Goal: Task Accomplishment & Management: Use online tool/utility

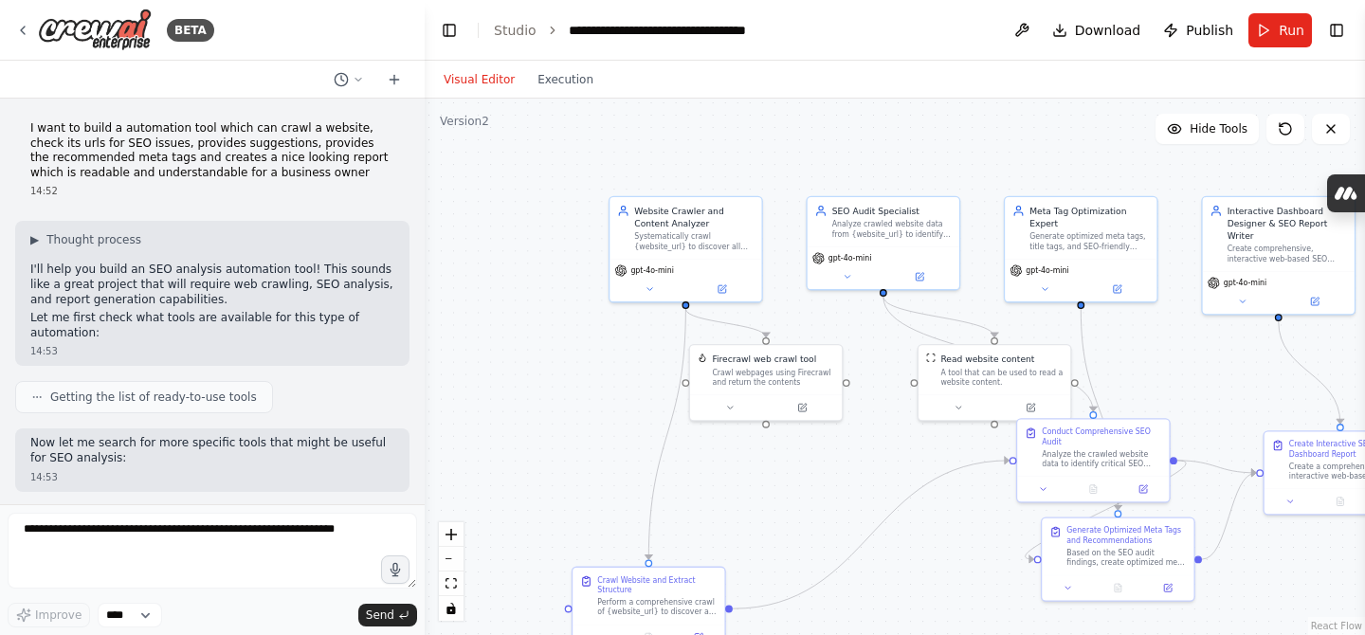
click at [516, 37] on link "Studio" at bounding box center [515, 30] width 43 height 15
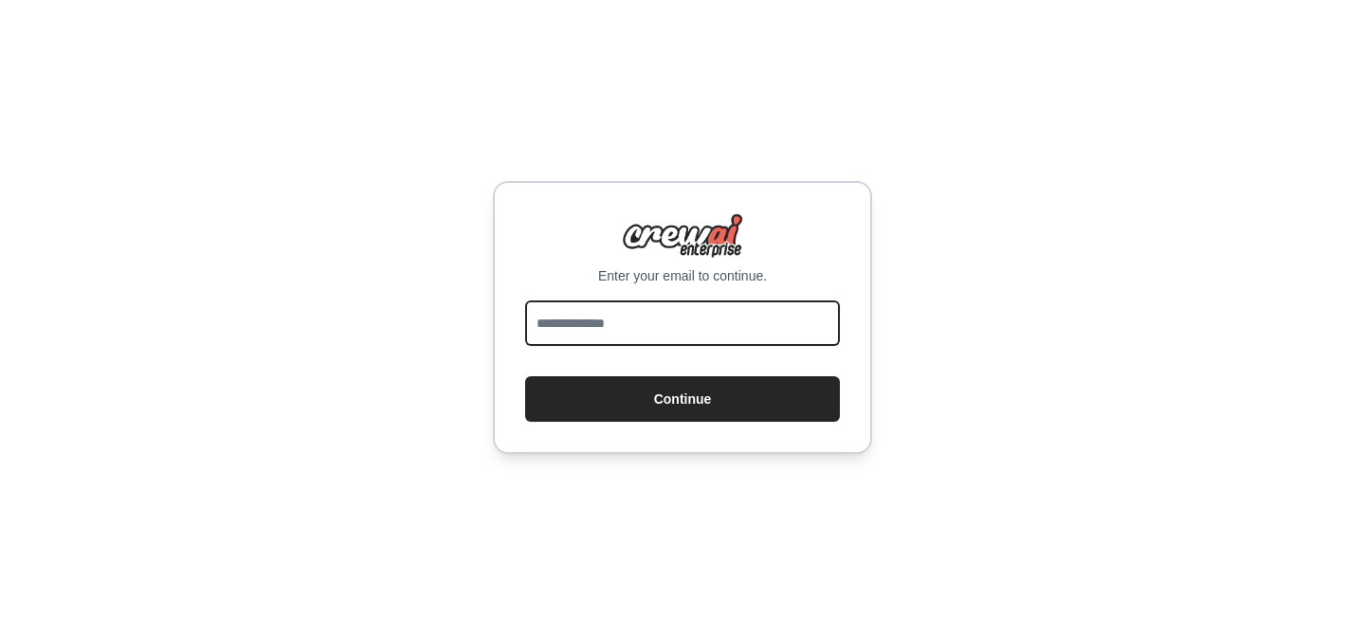
click at [604, 314] on input "email" at bounding box center [682, 322] width 315 height 45
type input "**********"
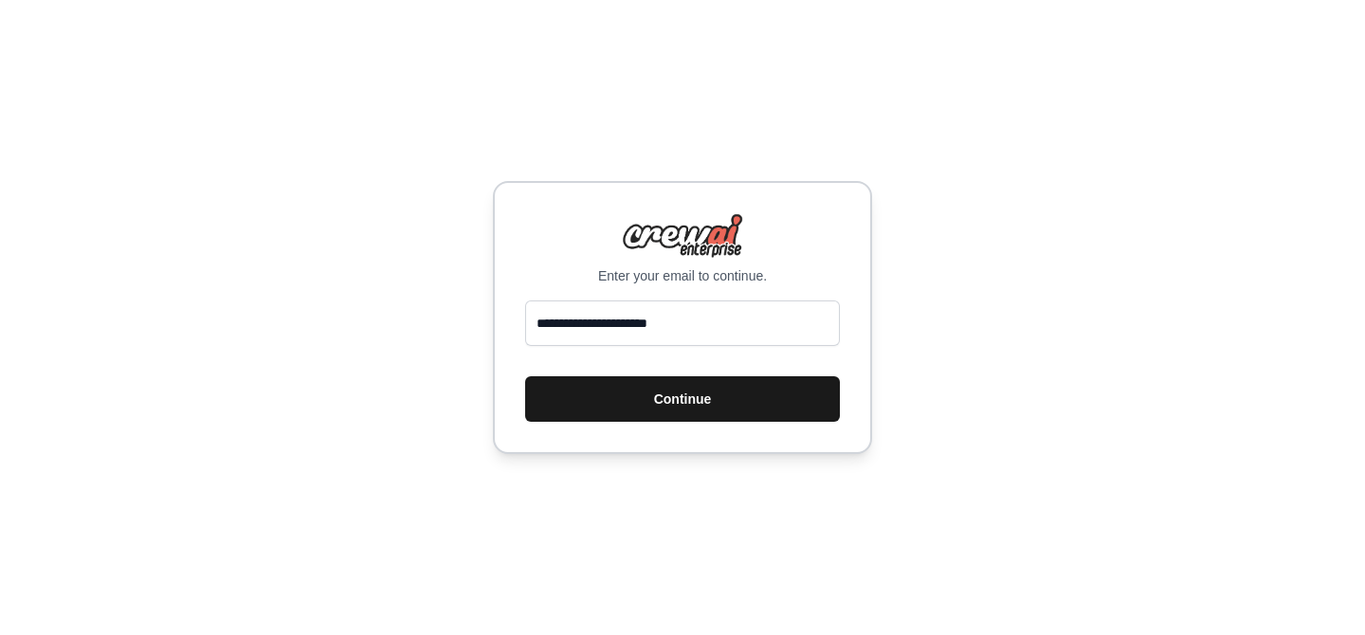
click at [638, 401] on button "Continue" at bounding box center [682, 398] width 315 height 45
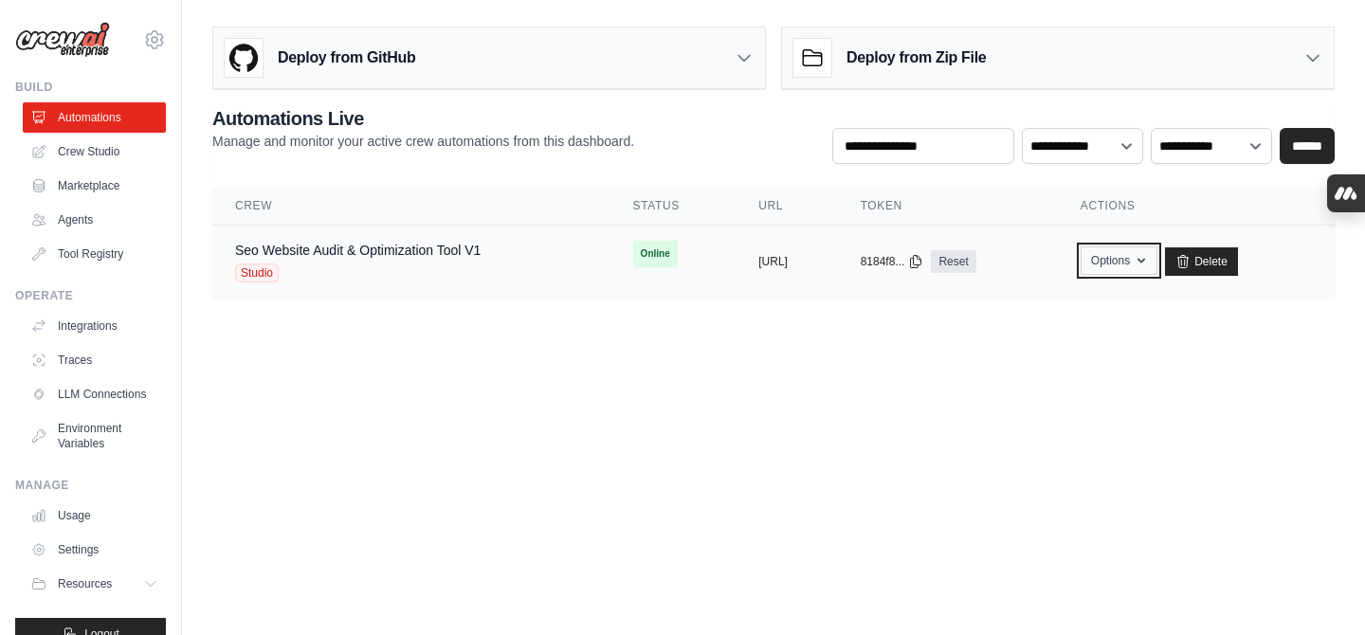
click at [1157, 252] on button "Options" at bounding box center [1118, 260] width 77 height 28
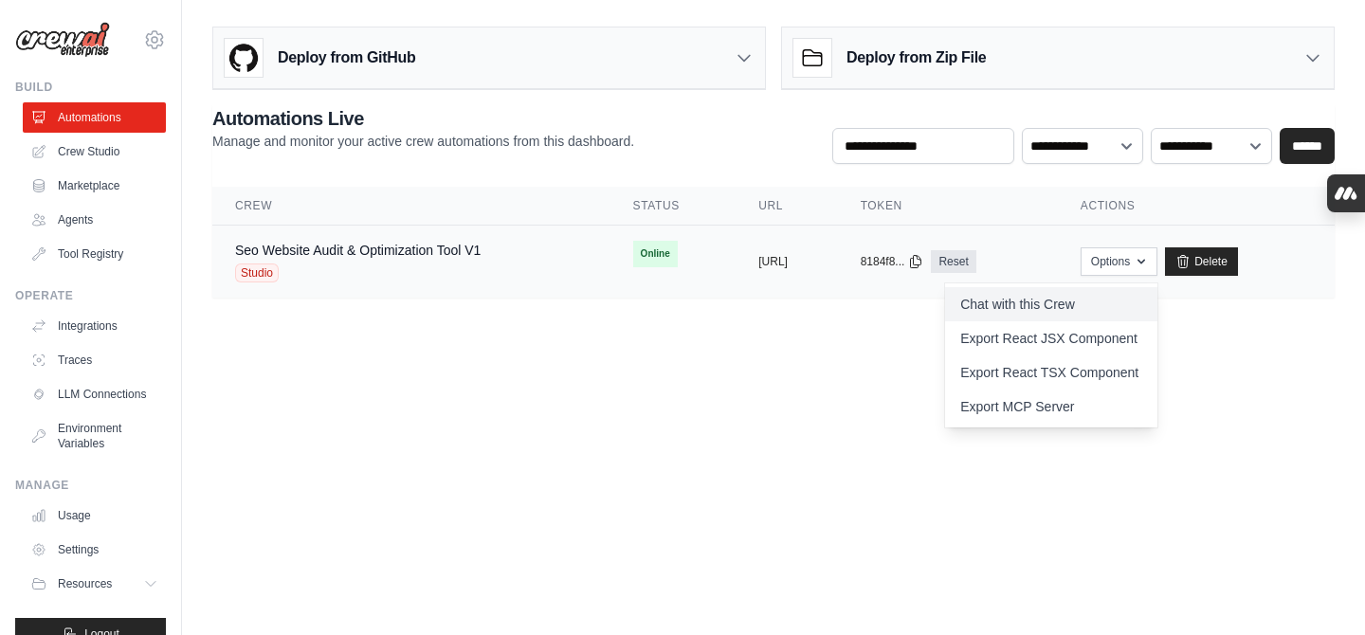
click at [1092, 300] on link "Chat with this Crew" at bounding box center [1051, 304] width 212 height 34
click at [1026, 416] on link "Export MCP Server" at bounding box center [1051, 406] width 212 height 34
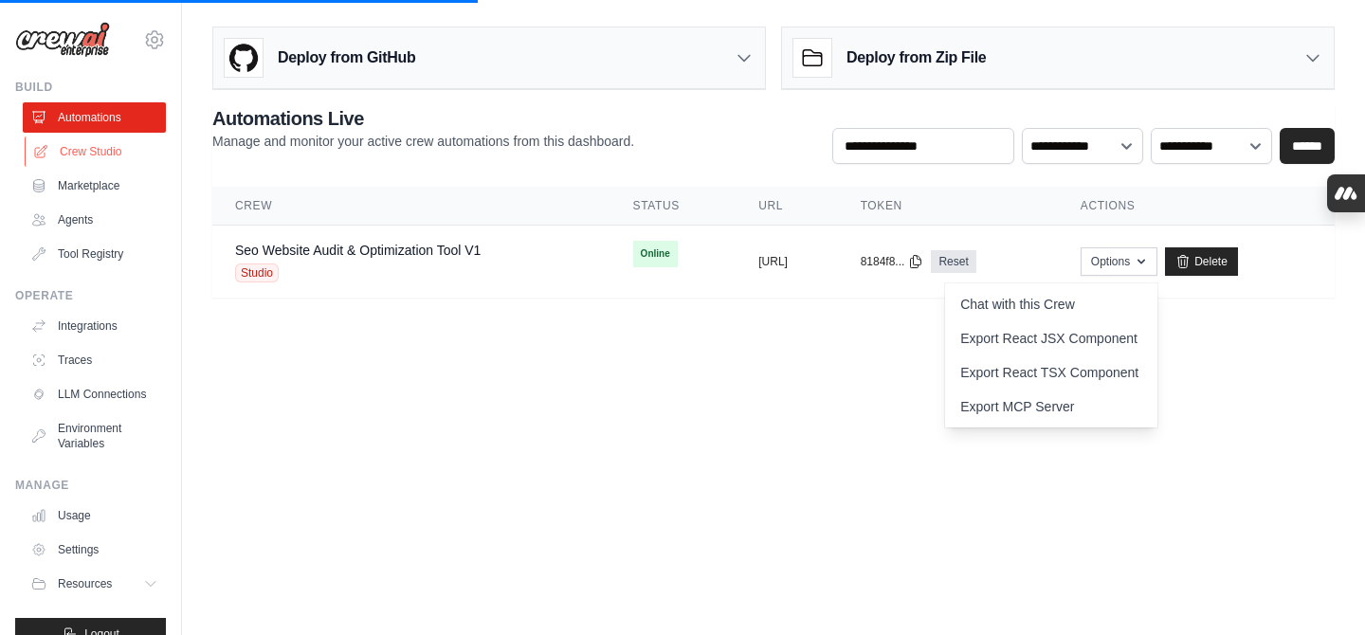
click at [90, 157] on link "Crew Studio" at bounding box center [96, 151] width 143 height 30
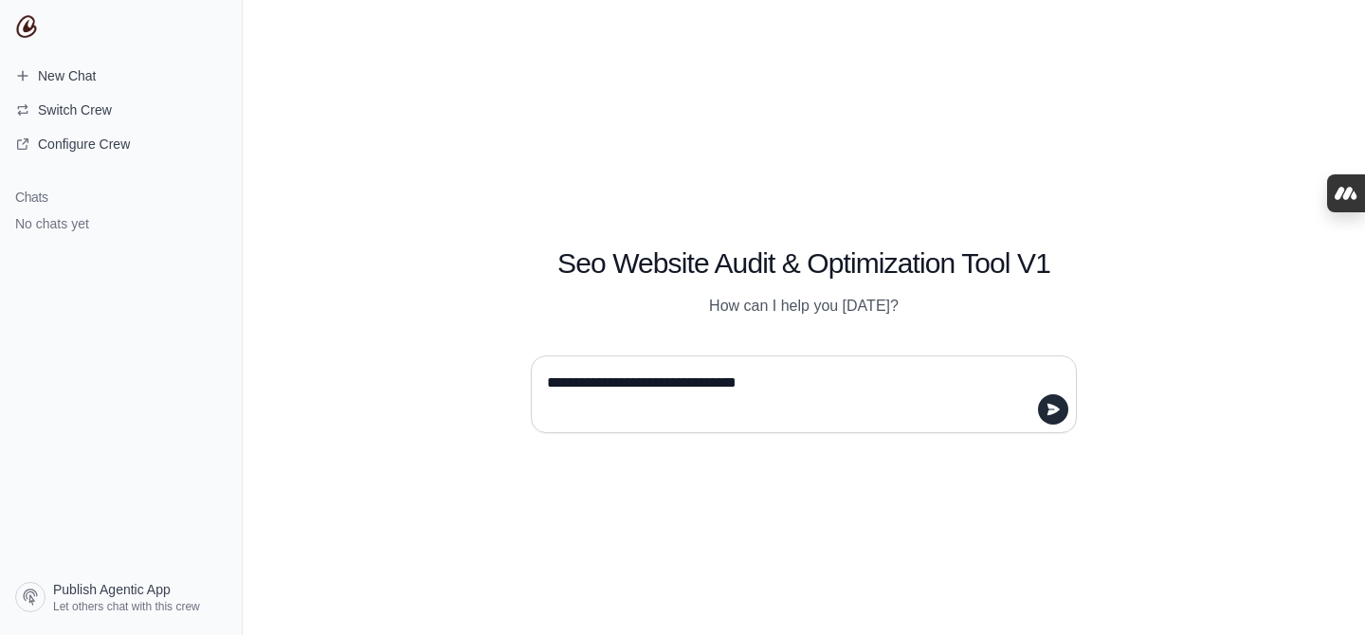
type textarea "**********"
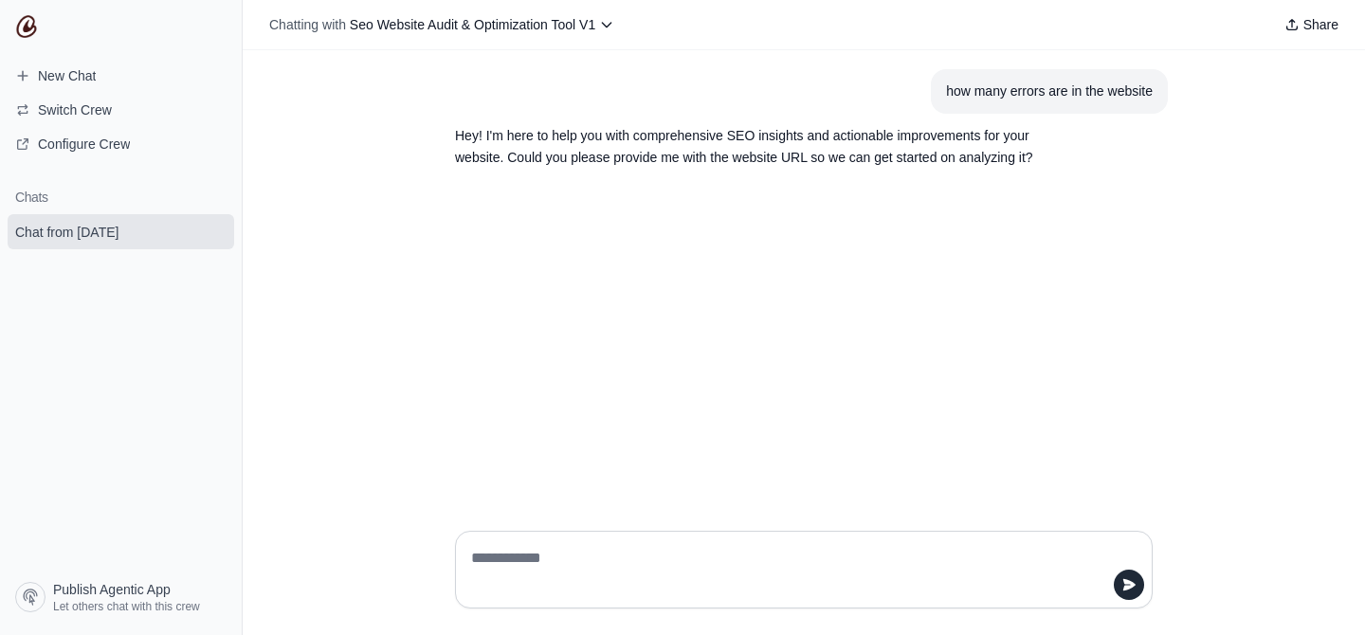
paste textarea "**********"
click at [471, 553] on textarea "**********" at bounding box center [797, 569] width 661 height 53
type textarea "**********"
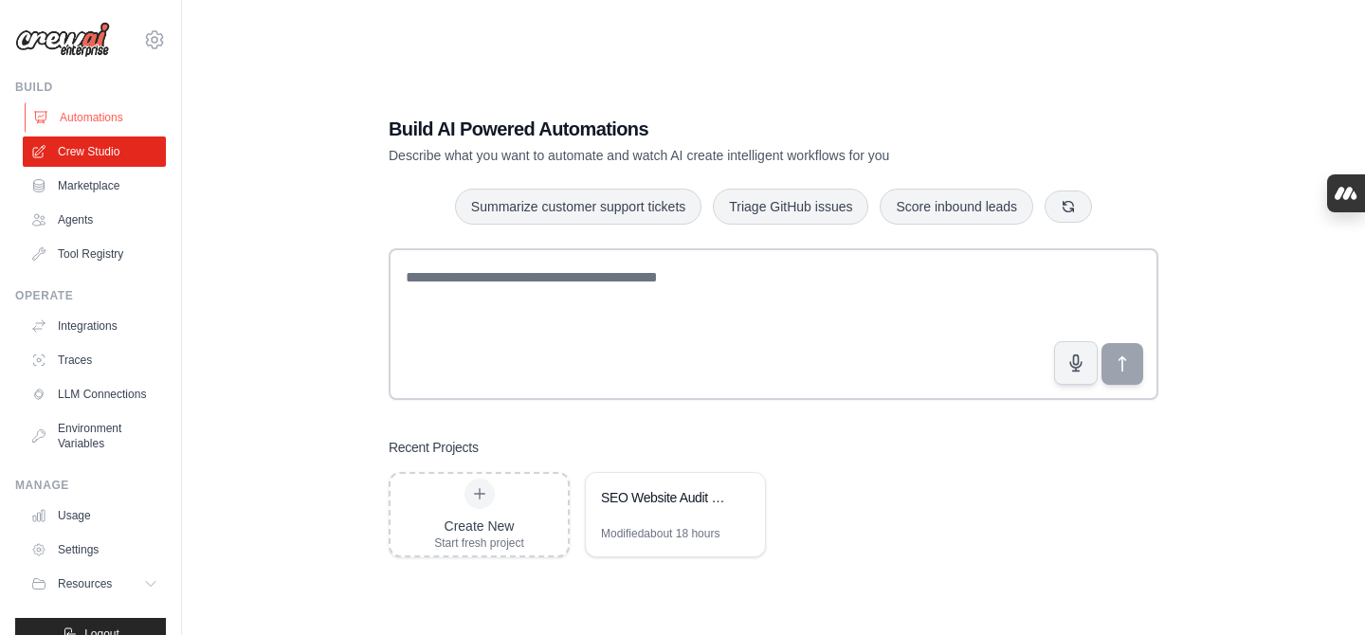
click at [98, 110] on link "Automations" at bounding box center [96, 117] width 143 height 30
click at [80, 205] on link "Agents" at bounding box center [96, 220] width 143 height 30
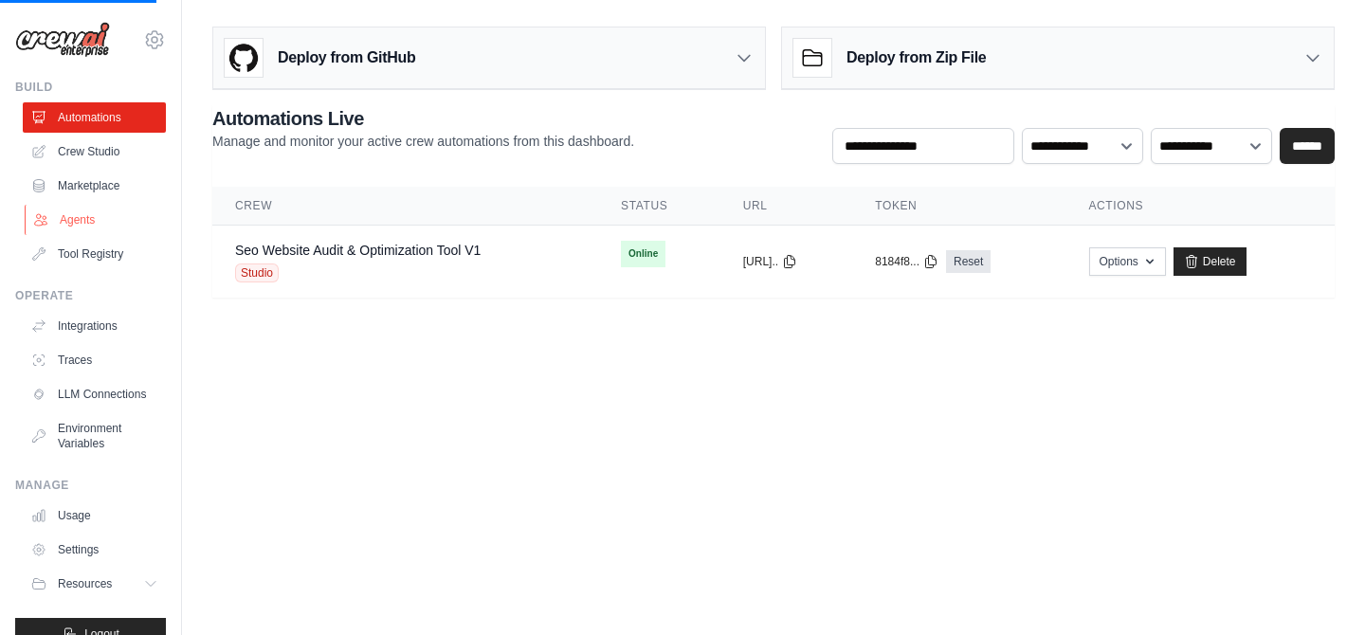
click at [79, 218] on link "Agents" at bounding box center [96, 220] width 143 height 30
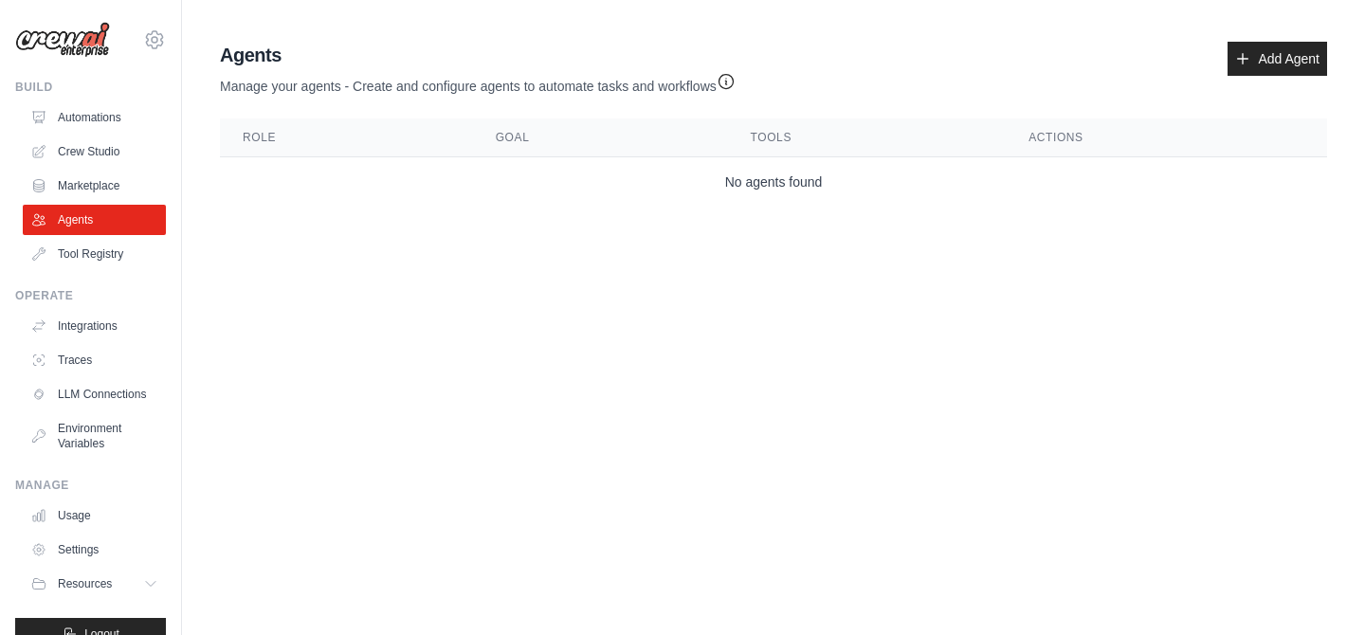
click at [1263, 34] on div "Agents Manage your agents - Create and configure agents to automate tasks and w…" at bounding box center [773, 124] width 1122 height 180
click at [1263, 59] on link "Add Agent" at bounding box center [1277, 59] width 100 height 34
click at [729, 81] on icon "button" at bounding box center [725, 81] width 14 height 14
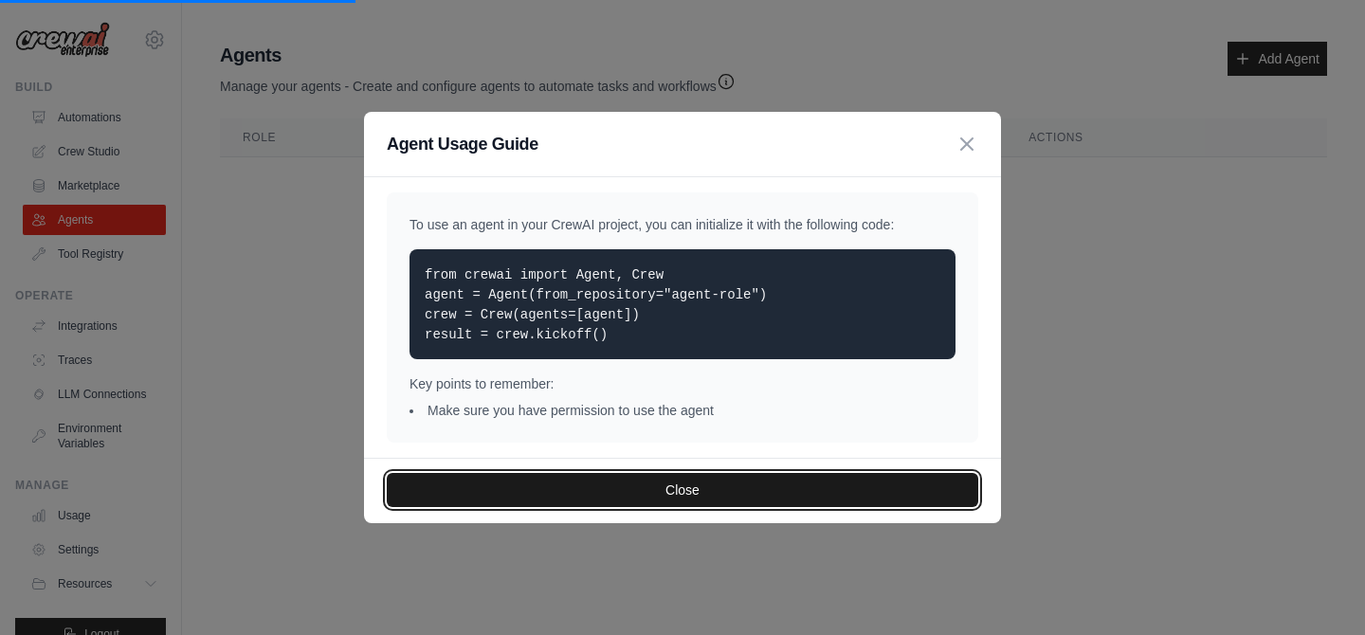
click at [657, 500] on button "Close" at bounding box center [682, 490] width 591 height 34
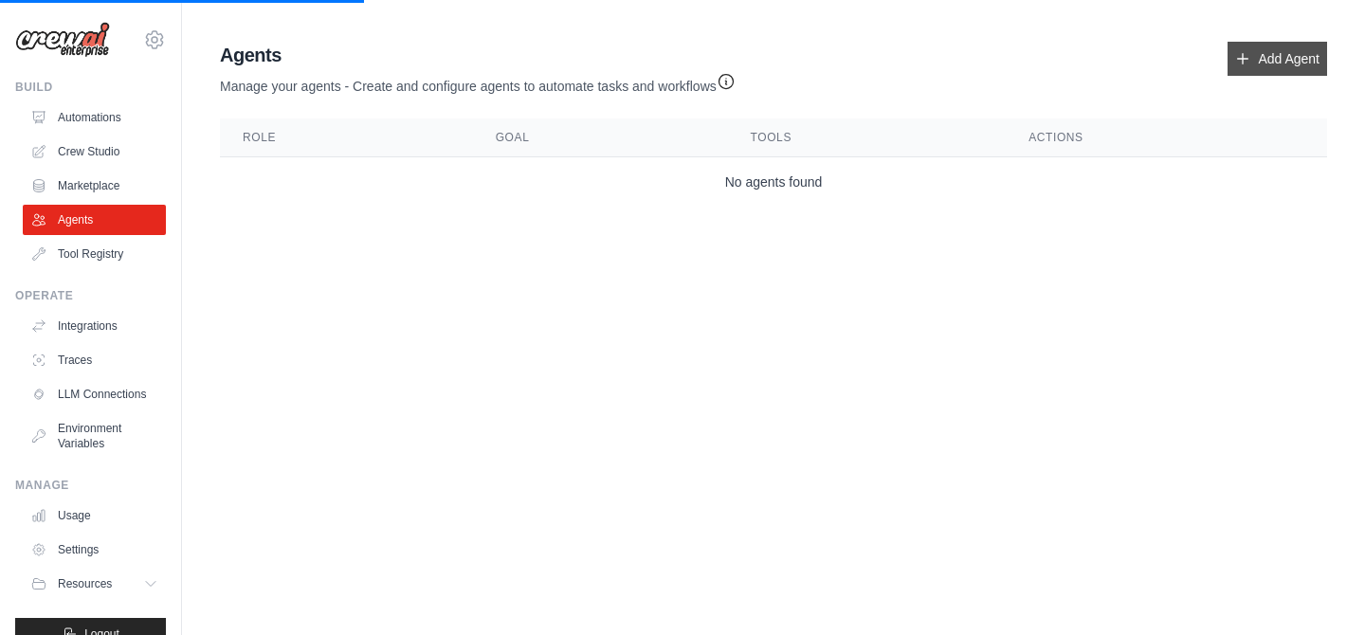
click at [1269, 47] on link "Add Agent" at bounding box center [1277, 59] width 100 height 34
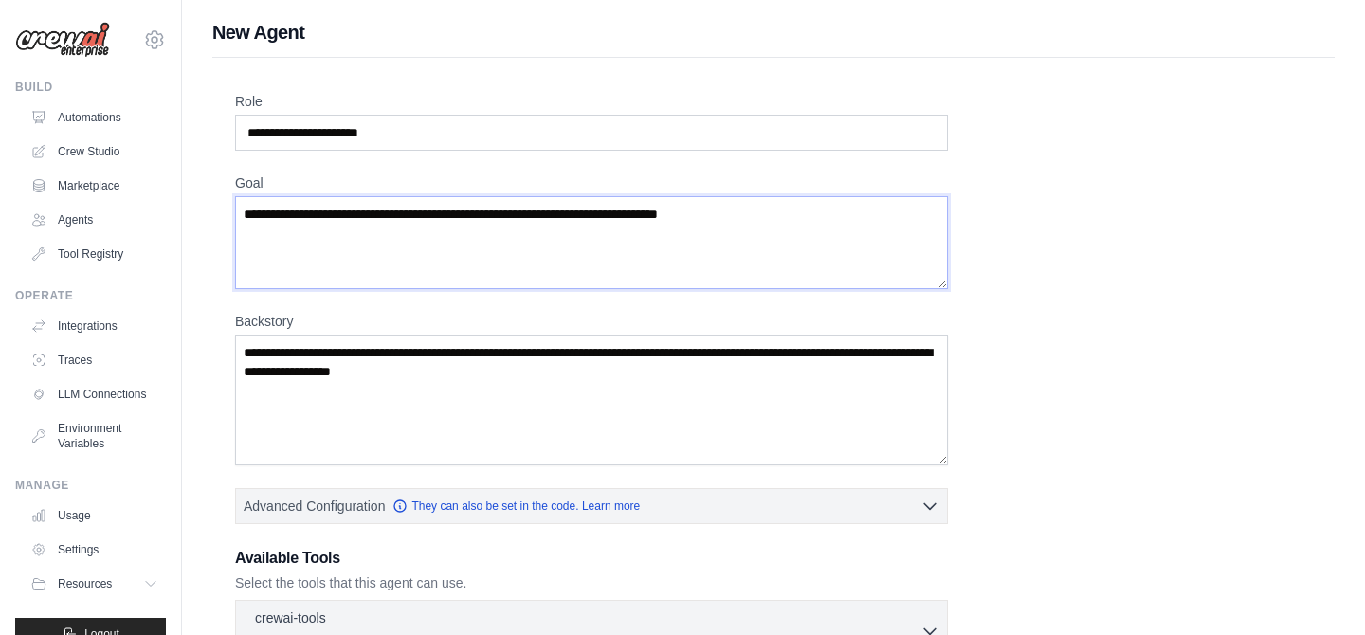
click at [444, 216] on textarea "Goal" at bounding box center [591, 242] width 713 height 93
click at [1104, 297] on div "Role Goal [GEOGRAPHIC_DATA] Advanced Configuration They can also be set in the …" at bounding box center [773, 512] width 1077 height 840
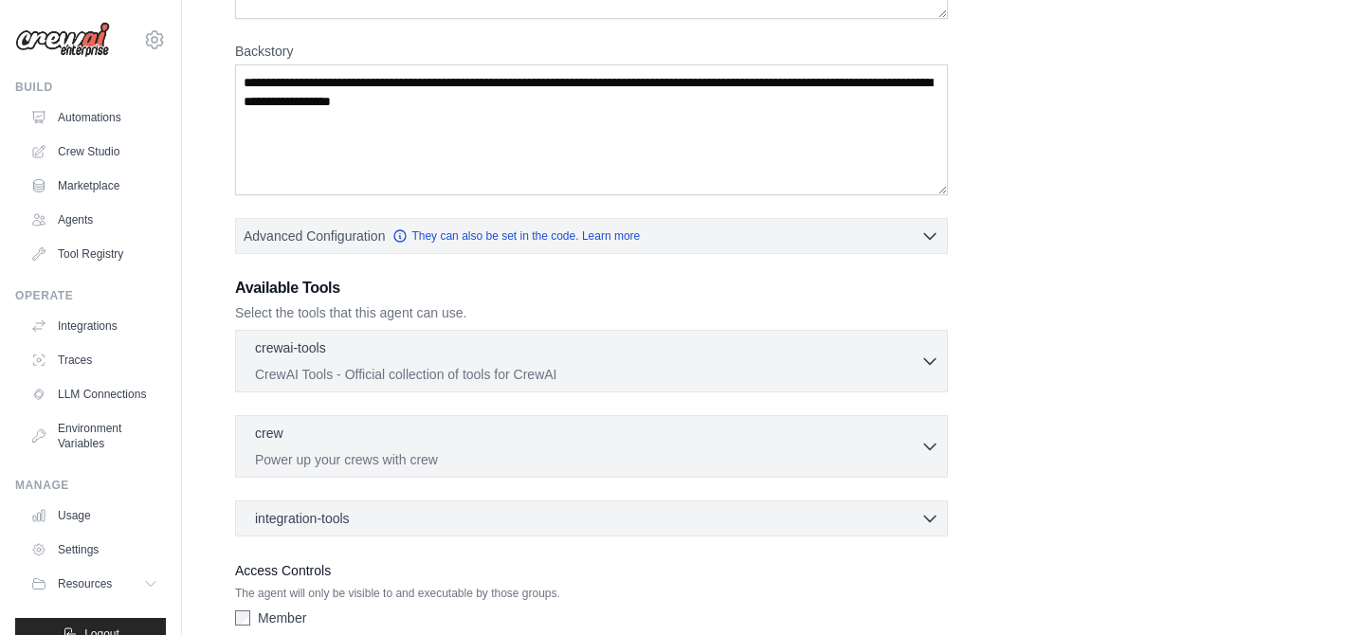
scroll to position [274, 0]
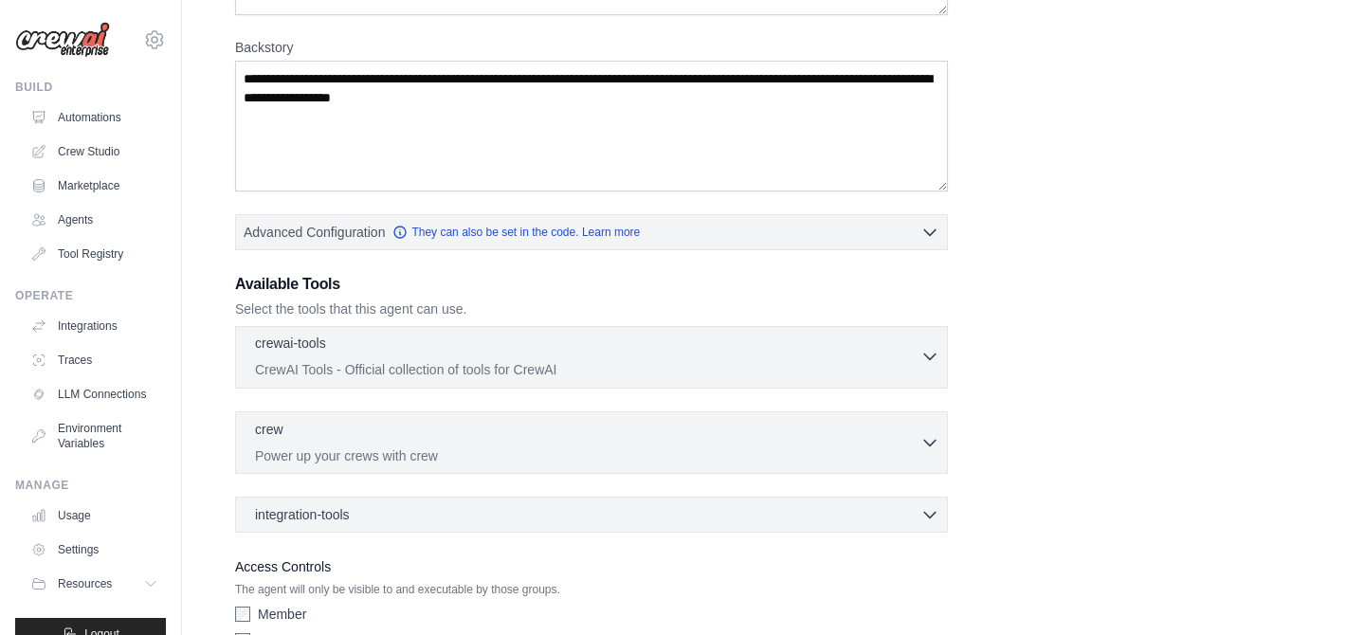
click at [498, 359] on div "crewai-tools 0 selected CrewAI Tools - Official collection of tools for CrewAI" at bounding box center [587, 356] width 665 height 45
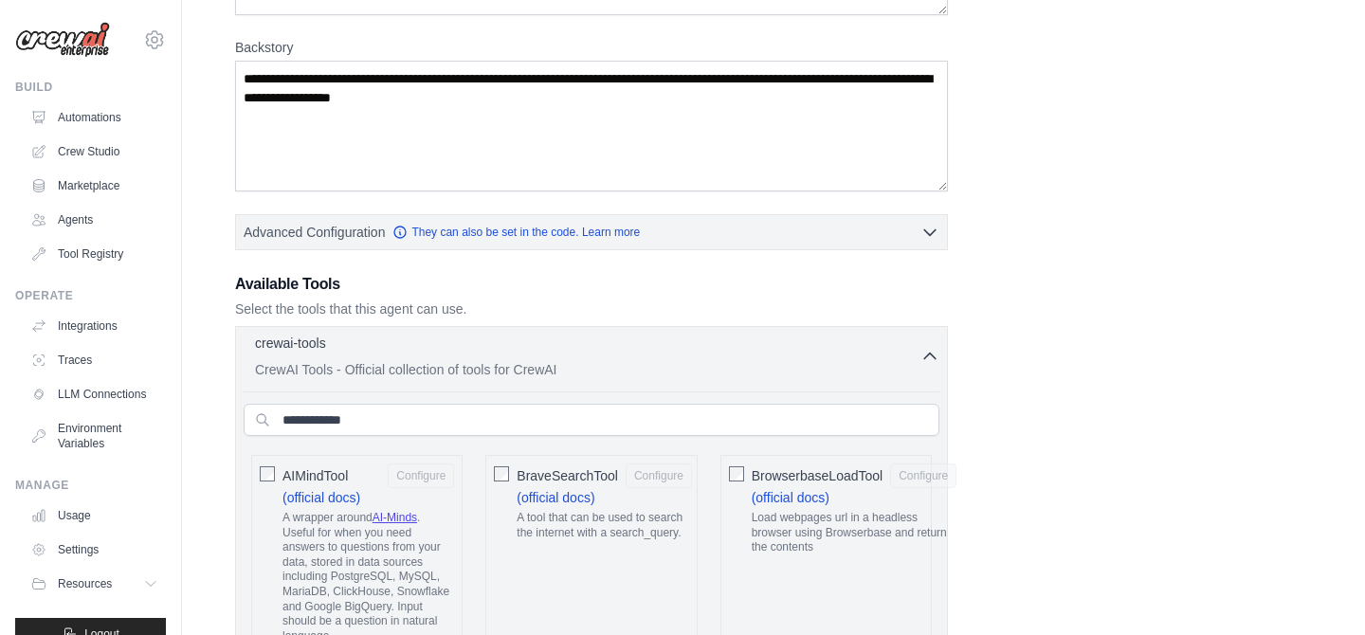
click at [498, 359] on div "crewai-tools 0 selected CrewAI Tools - Official collection of tools for CrewAI" at bounding box center [587, 356] width 665 height 45
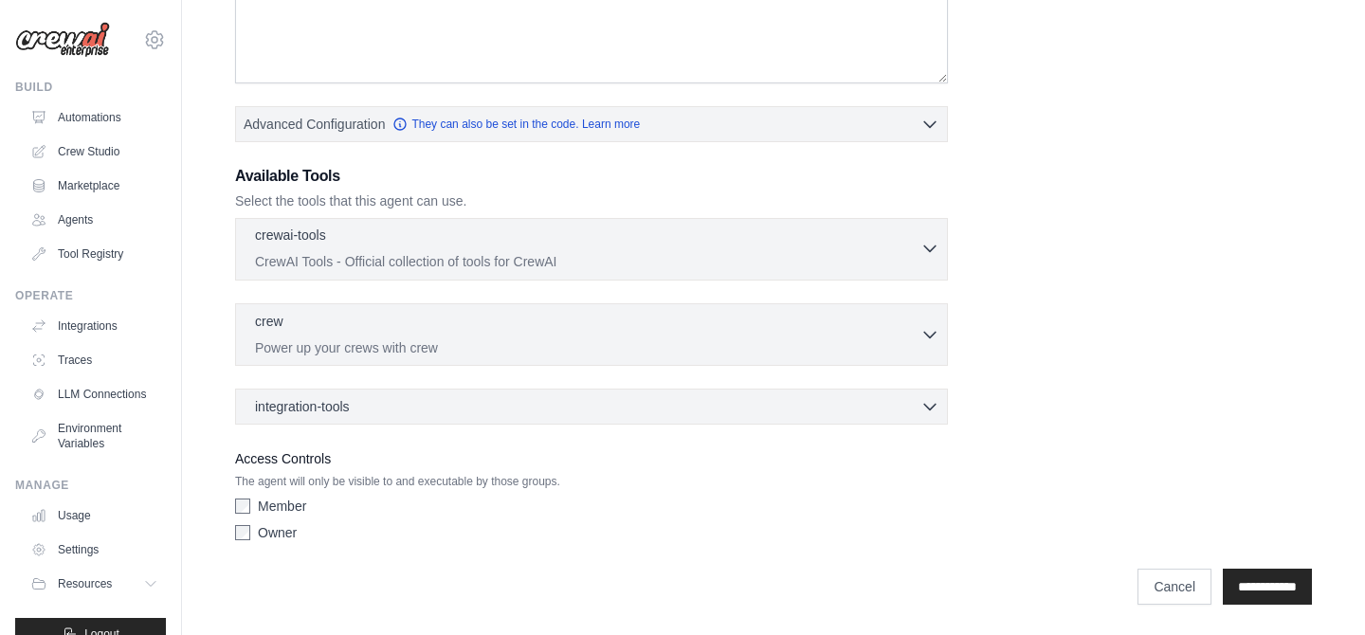
scroll to position [0, 0]
